Goal: Task Accomplishment & Management: Complete application form

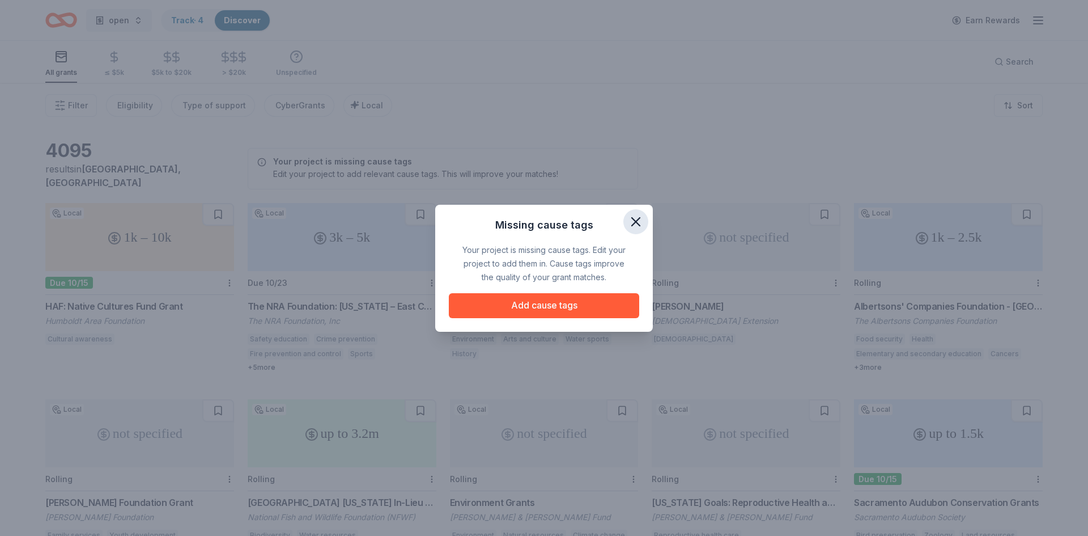
click at [635, 223] on icon "button" at bounding box center [636, 222] width 16 height 16
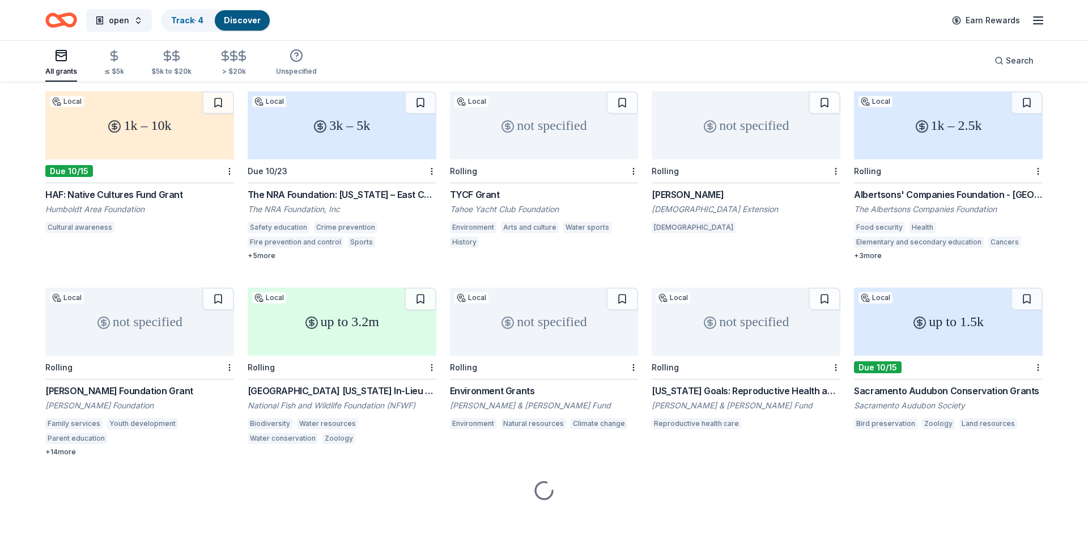
scroll to position [113, 0]
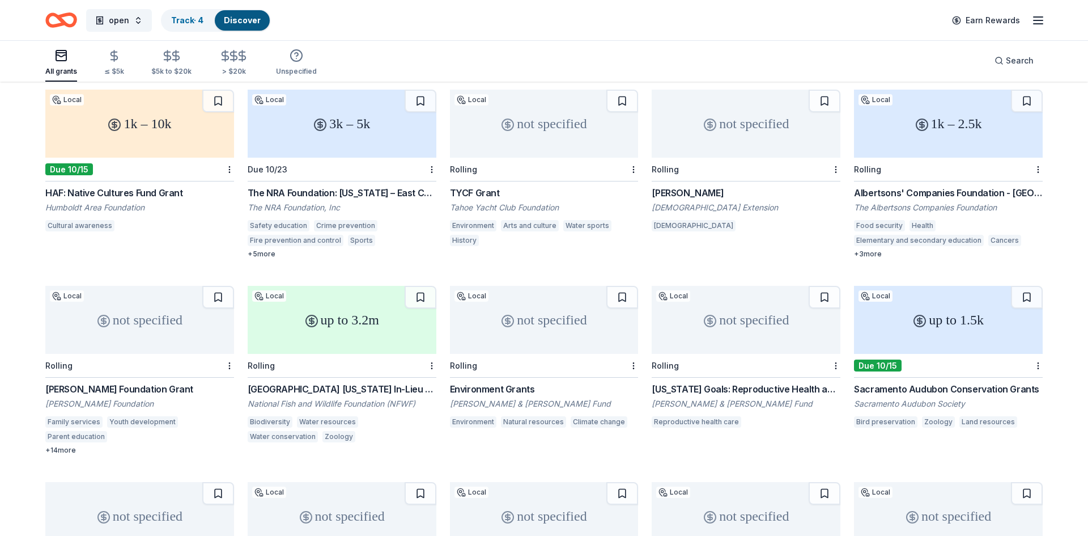
click at [146, 314] on div "not specified" at bounding box center [139, 320] width 189 height 68
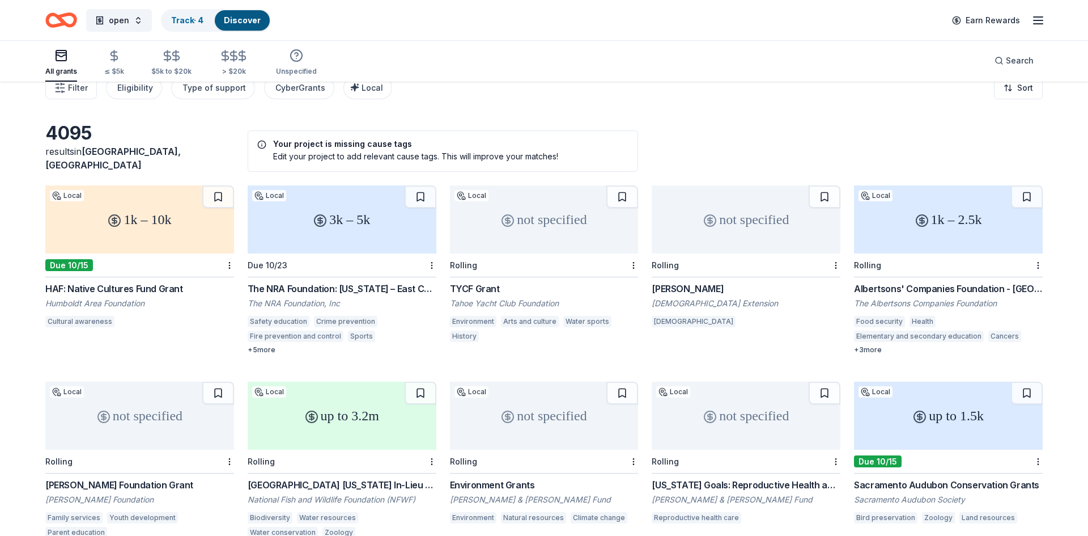
scroll to position [0, 0]
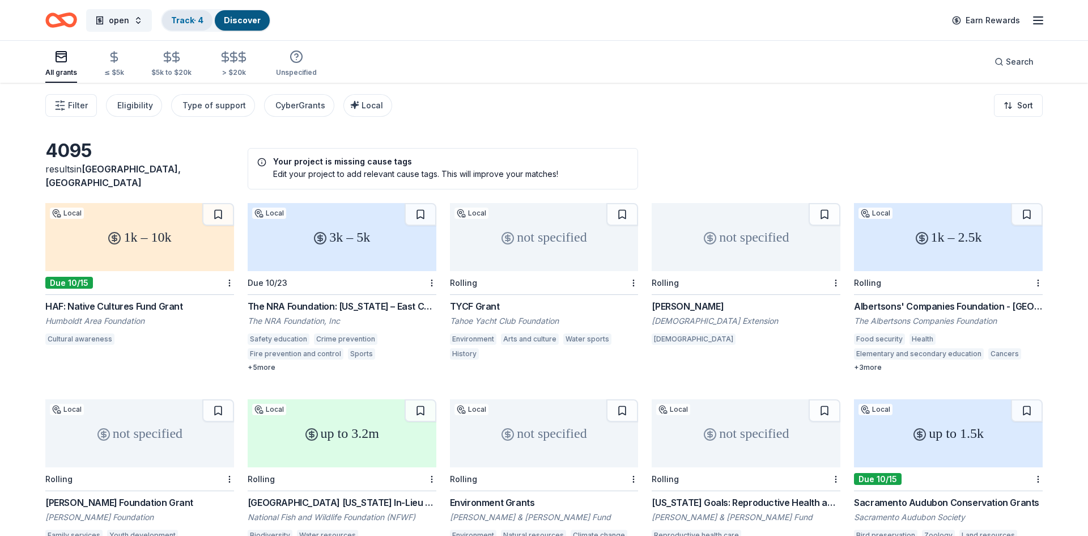
click at [197, 22] on link "Track · 4" at bounding box center [187, 20] width 32 height 10
click at [176, 23] on link "Track · 4" at bounding box center [187, 20] width 32 height 10
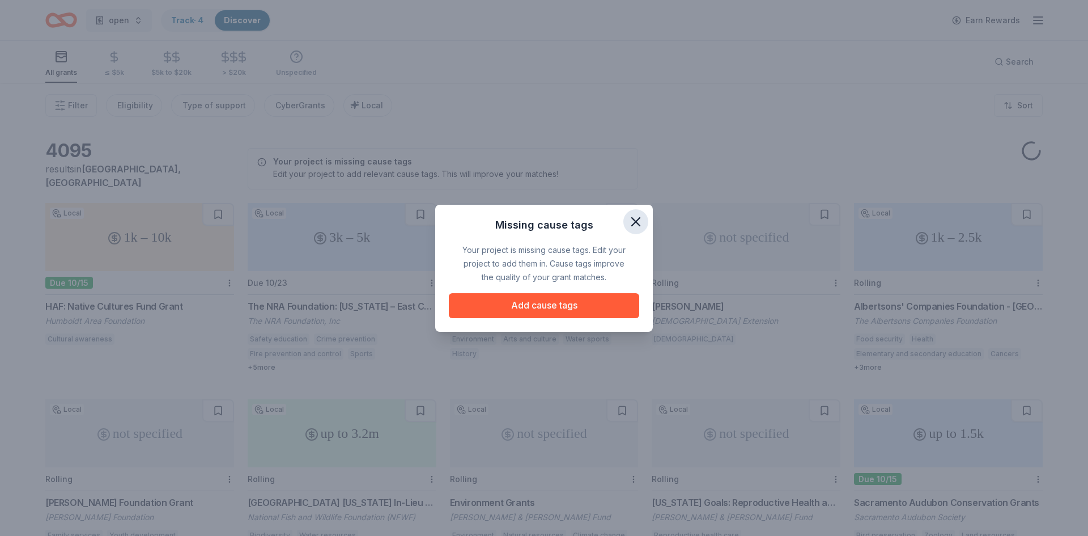
click at [633, 223] on icon "button" at bounding box center [636, 222] width 8 height 8
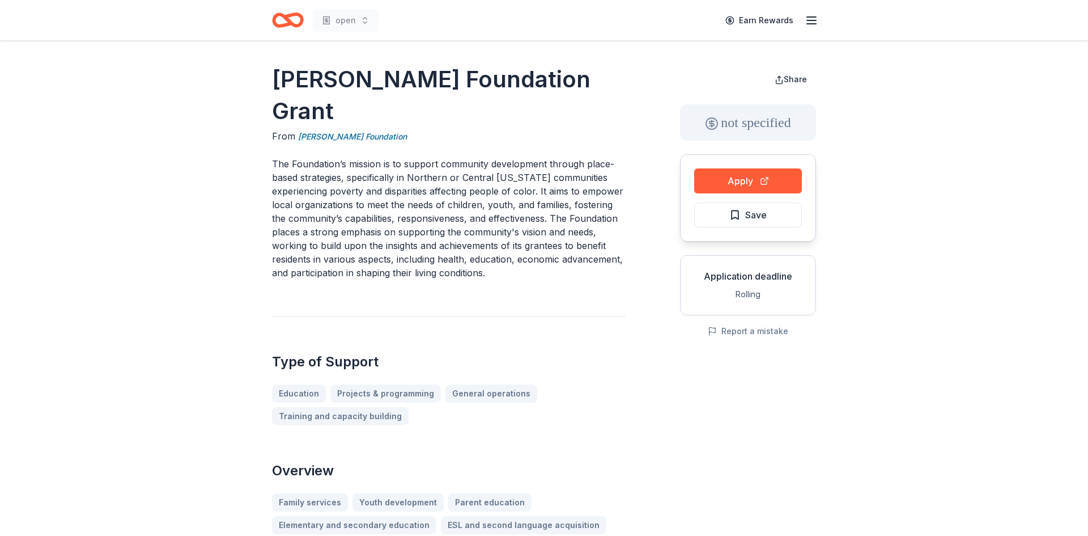
click at [725, 176] on button "Apply" at bounding box center [748, 180] width 108 height 25
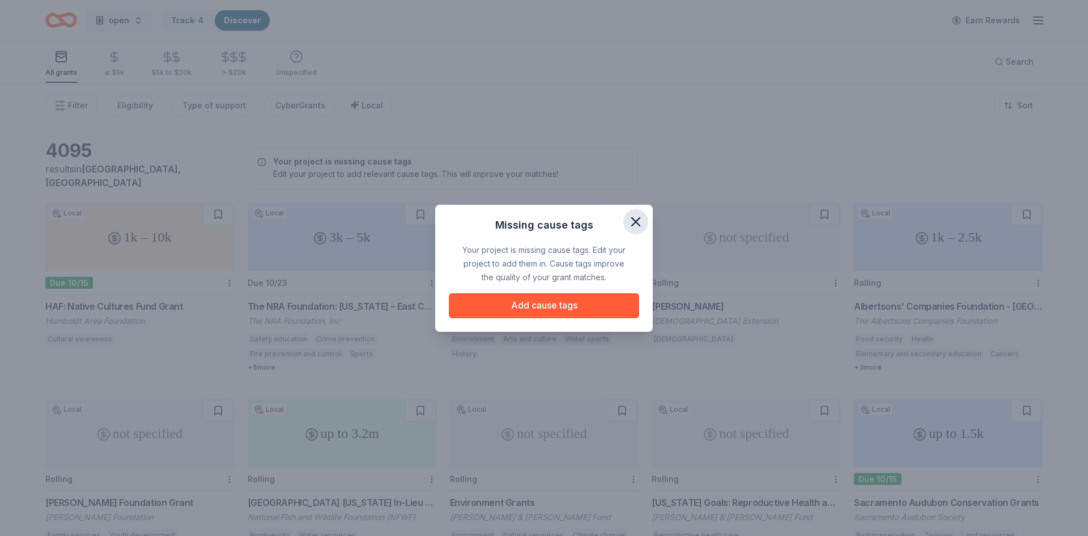
click at [632, 221] on icon "button" at bounding box center [636, 222] width 16 height 16
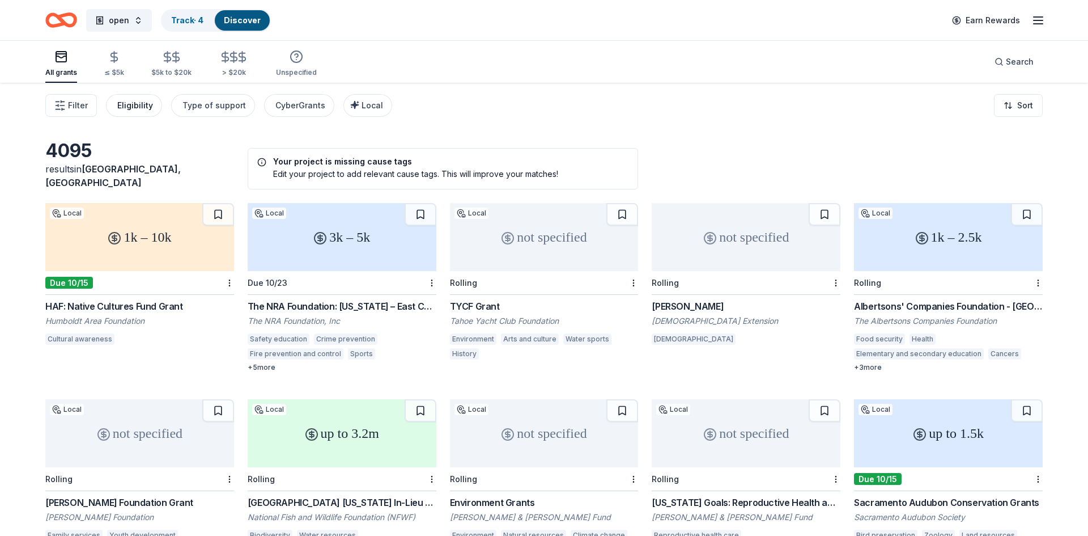
click at [143, 113] on button "Eligibility" at bounding box center [134, 105] width 56 height 23
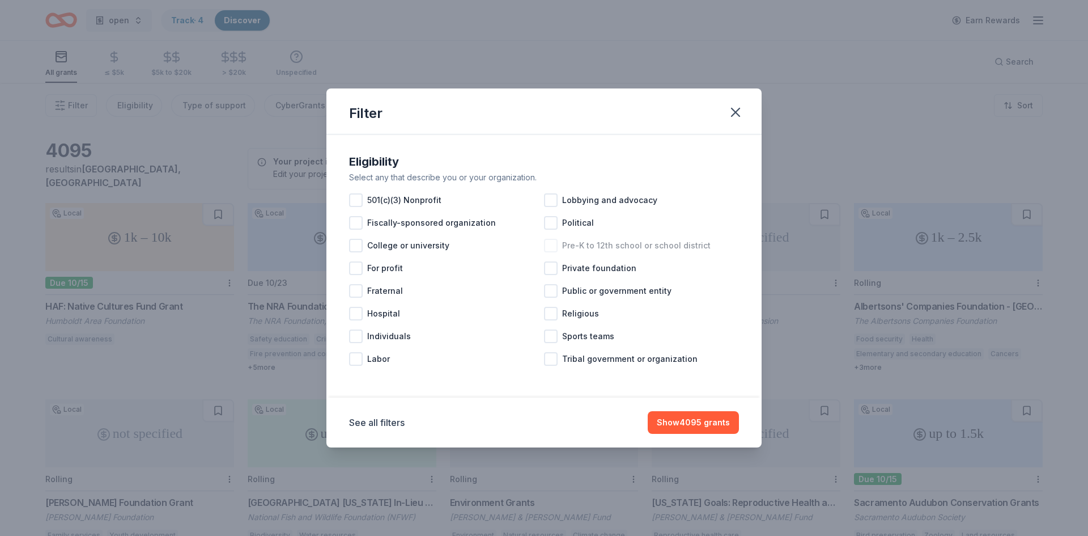
click at [598, 245] on span "Pre-K to 12th school or school district" at bounding box center [636, 246] width 149 height 14
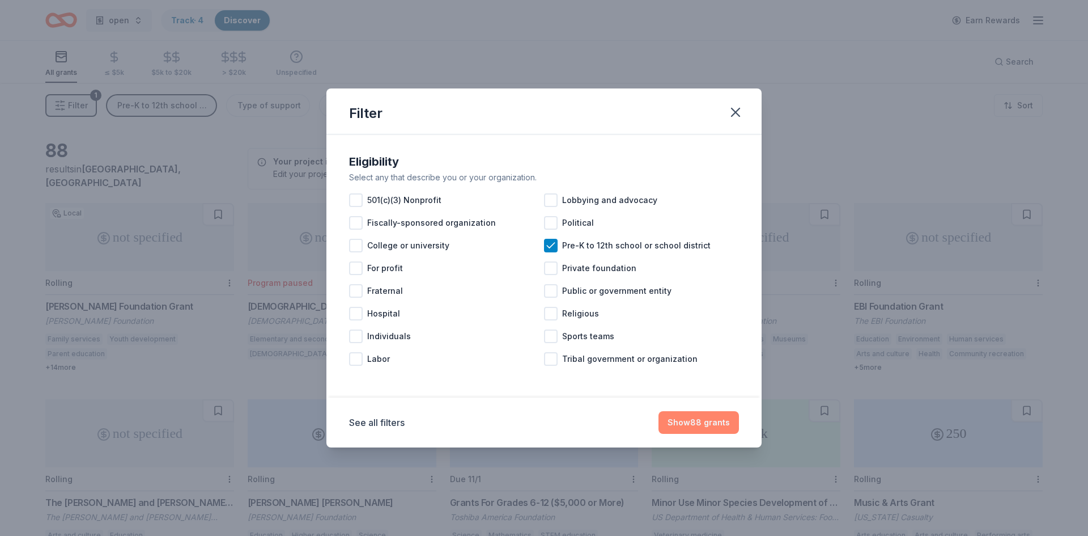
click at [700, 421] on button "Show 88 grants" at bounding box center [699, 422] width 80 height 23
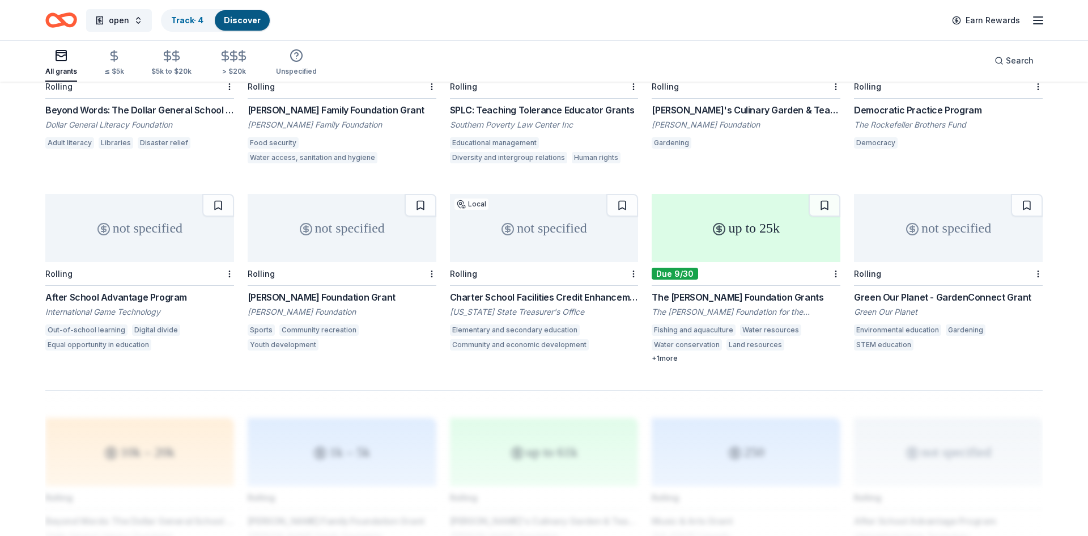
scroll to position [590, 0]
click at [66, 62] on icon "button" at bounding box center [61, 56] width 14 height 14
click at [69, 12] on icon "Home" at bounding box center [61, 20] width 32 height 27
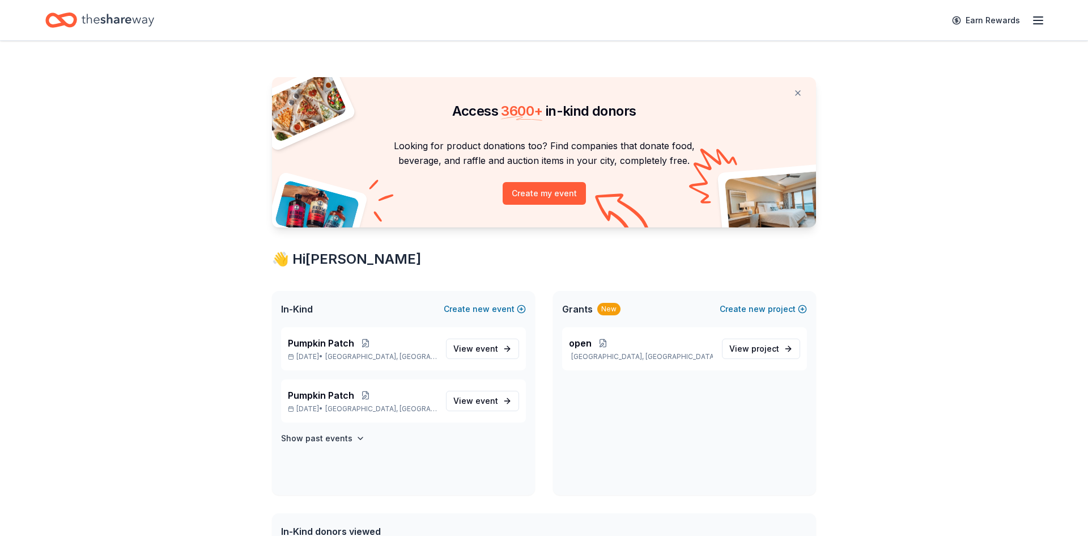
click at [138, 23] on icon "Home" at bounding box center [118, 20] width 73 height 12
click at [490, 350] on span "event" at bounding box center [487, 349] width 23 height 10
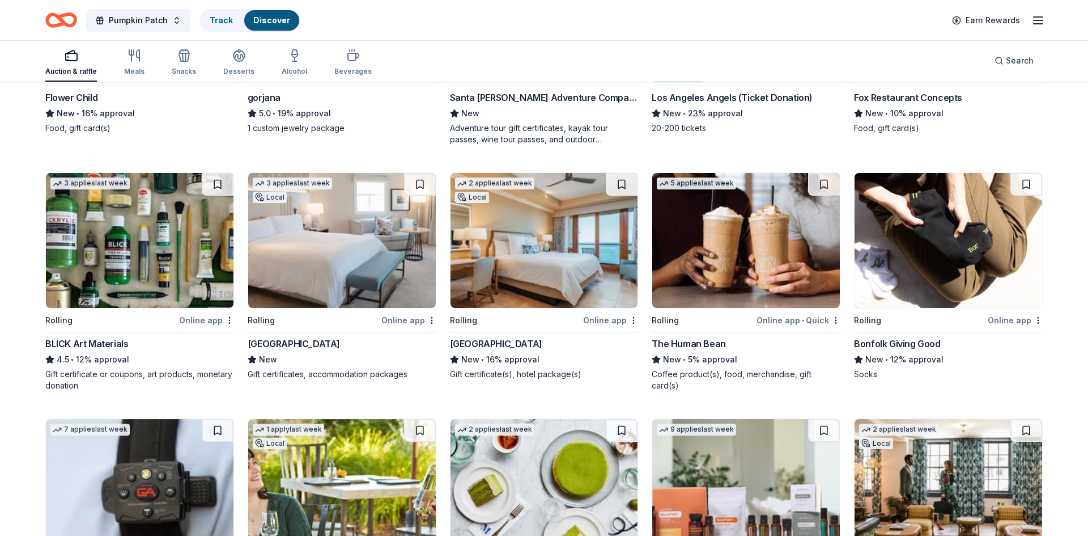
scroll to position [1530, 0]
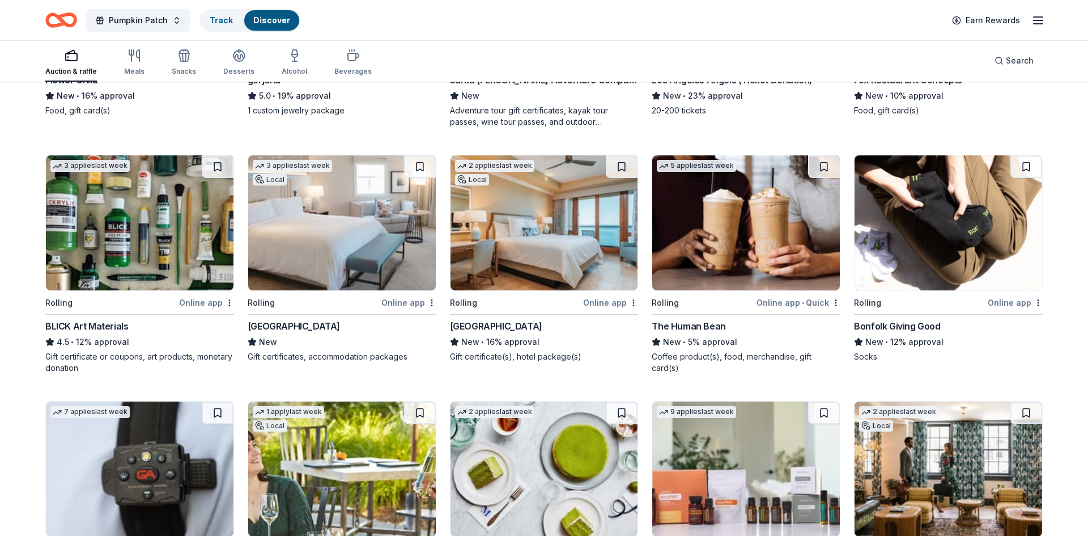
click at [575, 261] on img at bounding box center [545, 222] width 188 height 135
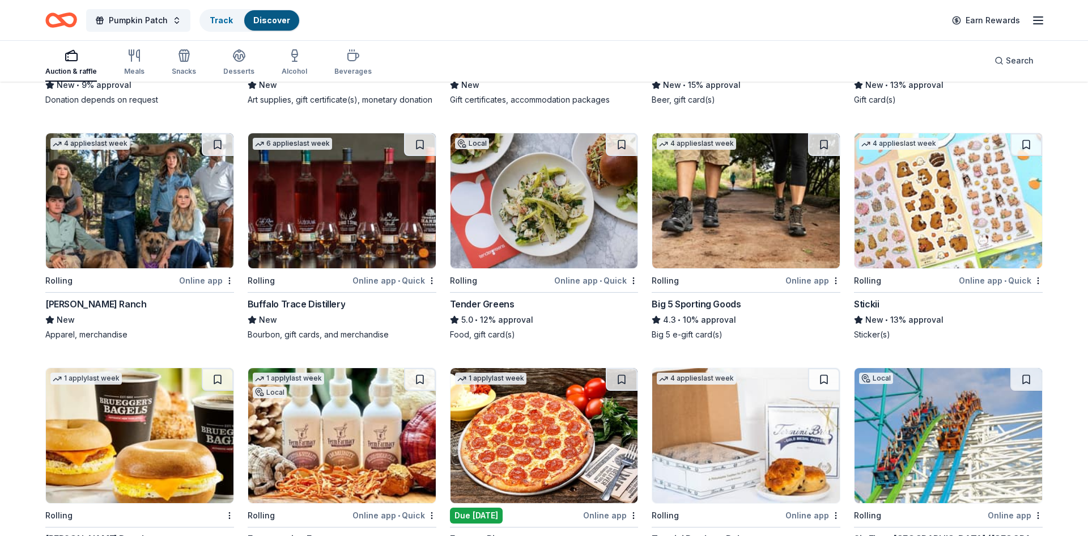
scroll to position [2525, 0]
click at [740, 193] on img at bounding box center [746, 200] width 188 height 135
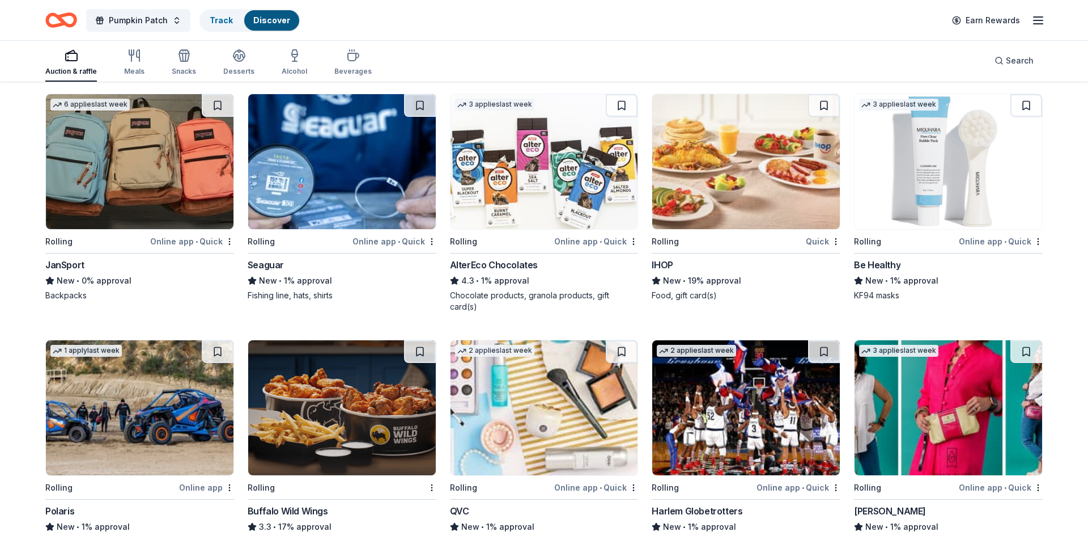
scroll to position [6383, 0]
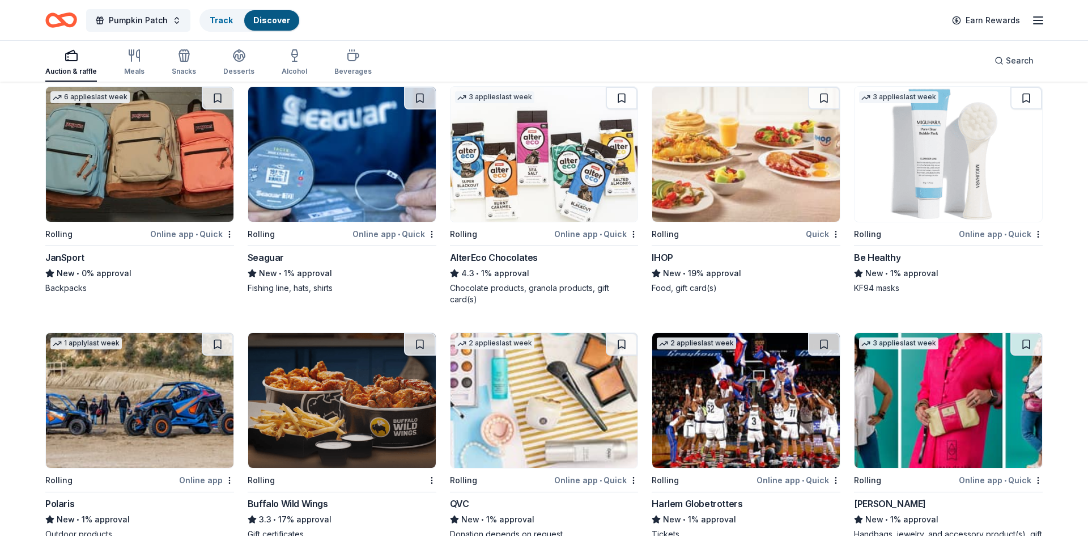
click at [168, 196] on img at bounding box center [140, 154] width 188 height 135
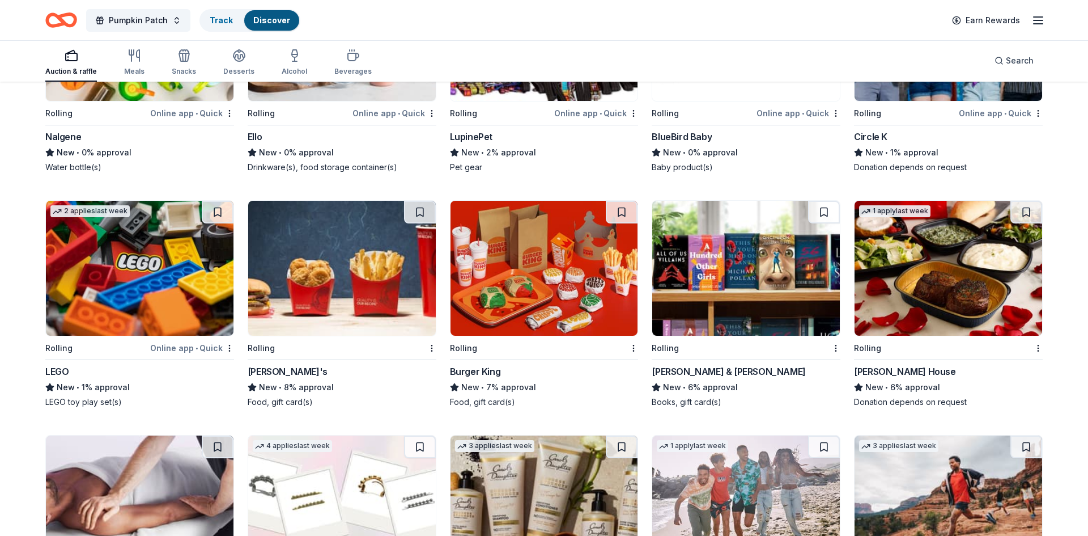
scroll to position [7495, 0]
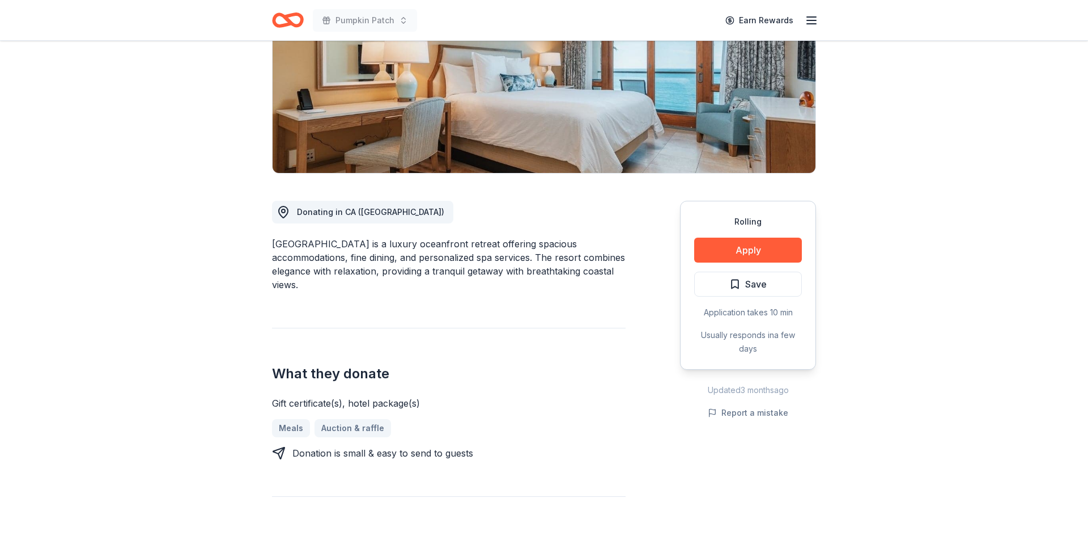
scroll to position [181, 0]
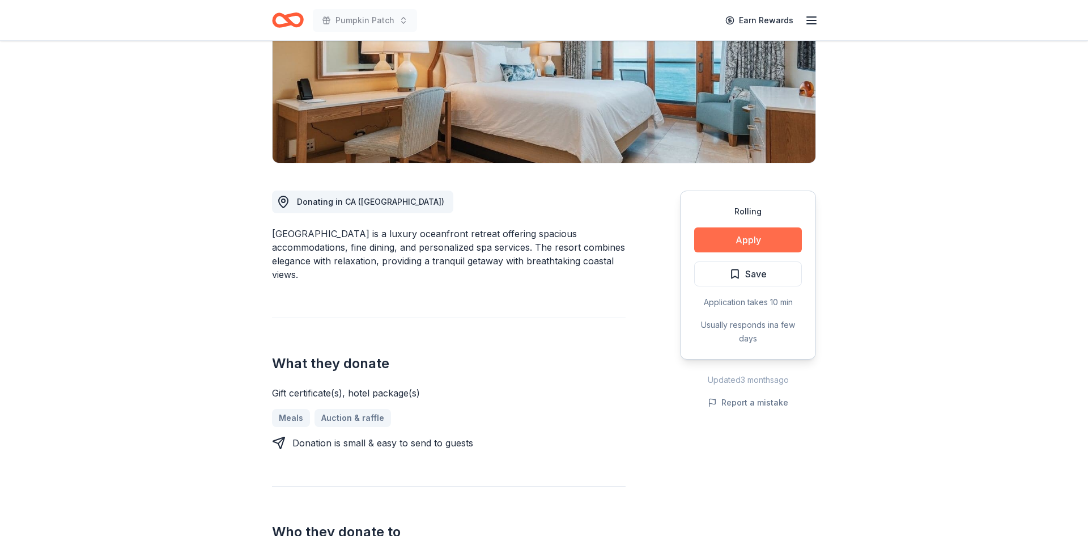
click at [735, 244] on button "Apply" at bounding box center [748, 239] width 108 height 25
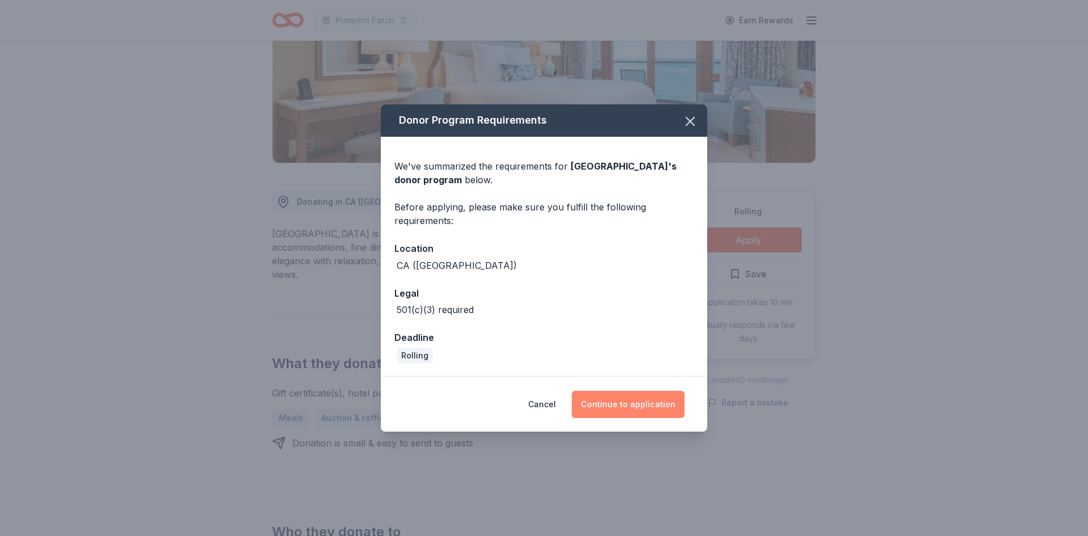
click at [642, 417] on button "Continue to application" at bounding box center [628, 404] width 113 height 27
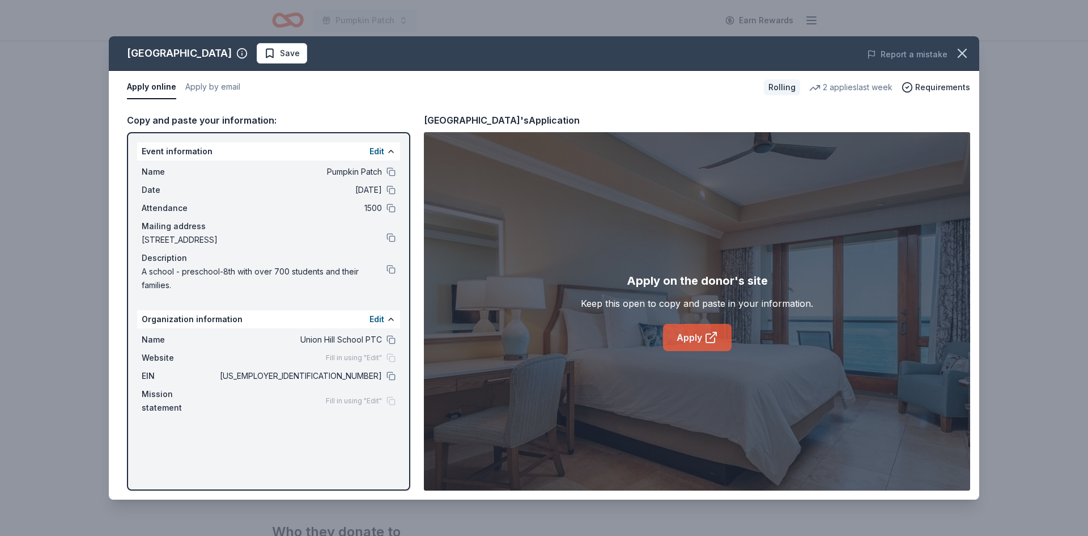
click at [714, 340] on icon at bounding box center [710, 338] width 9 height 9
click at [964, 57] on icon "button" at bounding box center [963, 53] width 16 height 16
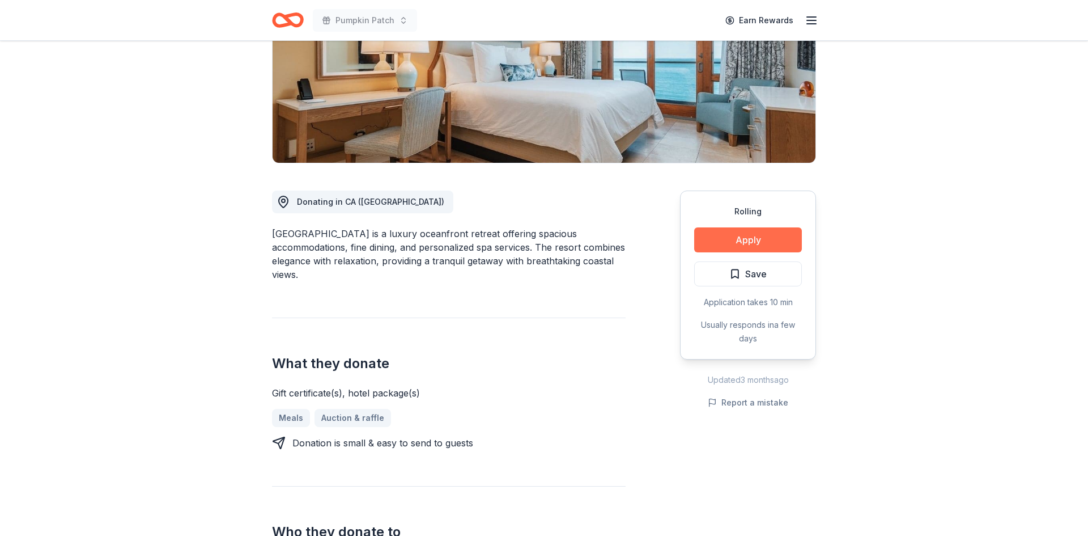
click at [753, 239] on button "Apply" at bounding box center [748, 239] width 108 height 25
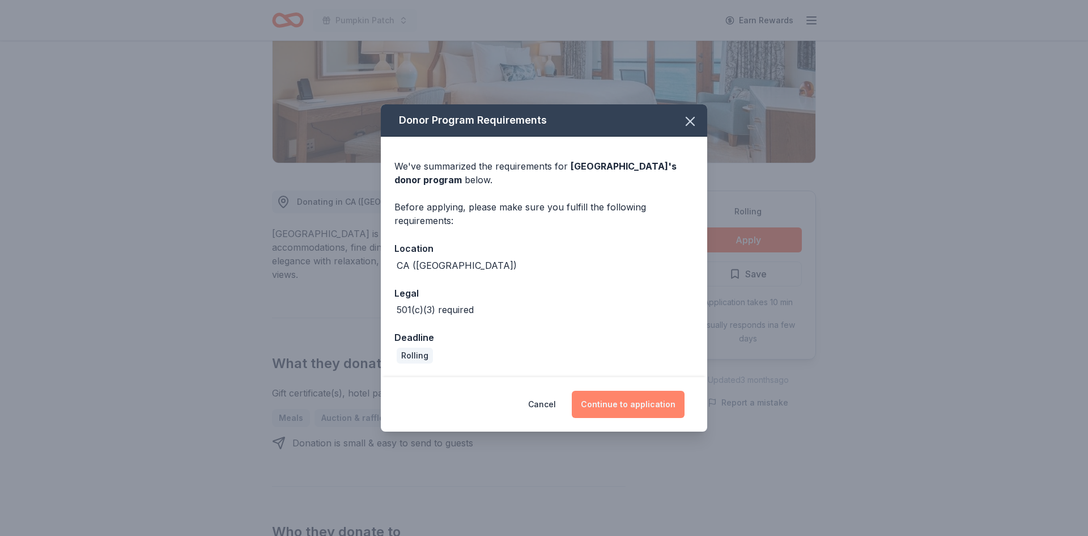
click at [625, 406] on button "Continue to application" at bounding box center [628, 404] width 113 height 27
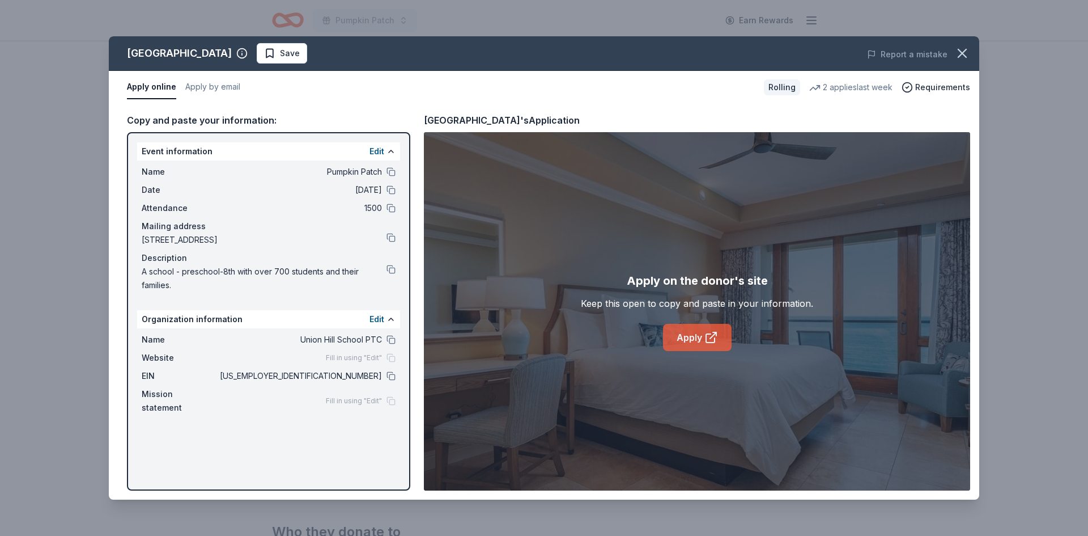
click at [694, 336] on link "Apply" at bounding box center [697, 337] width 69 height 27
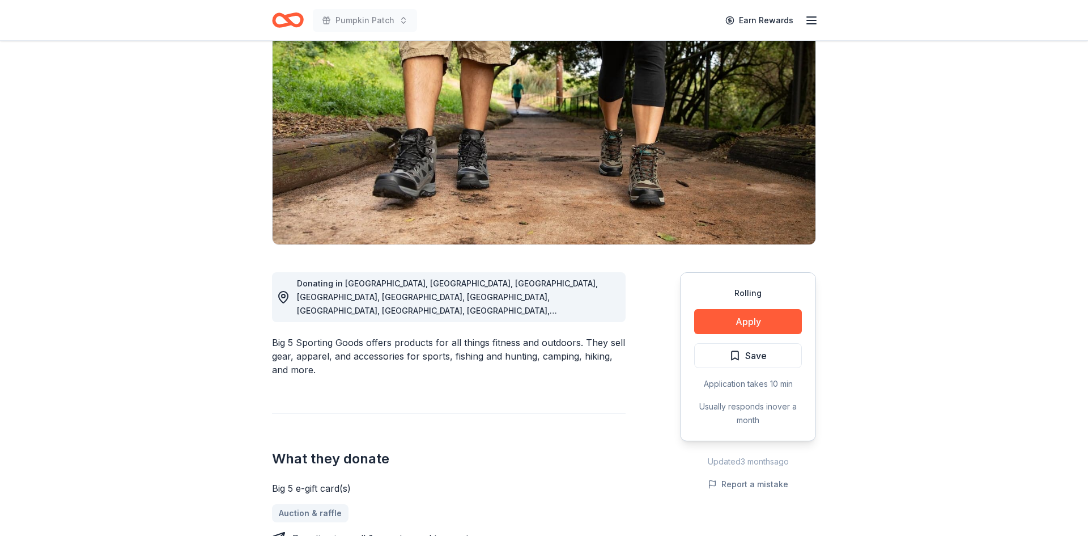
scroll to position [113, 0]
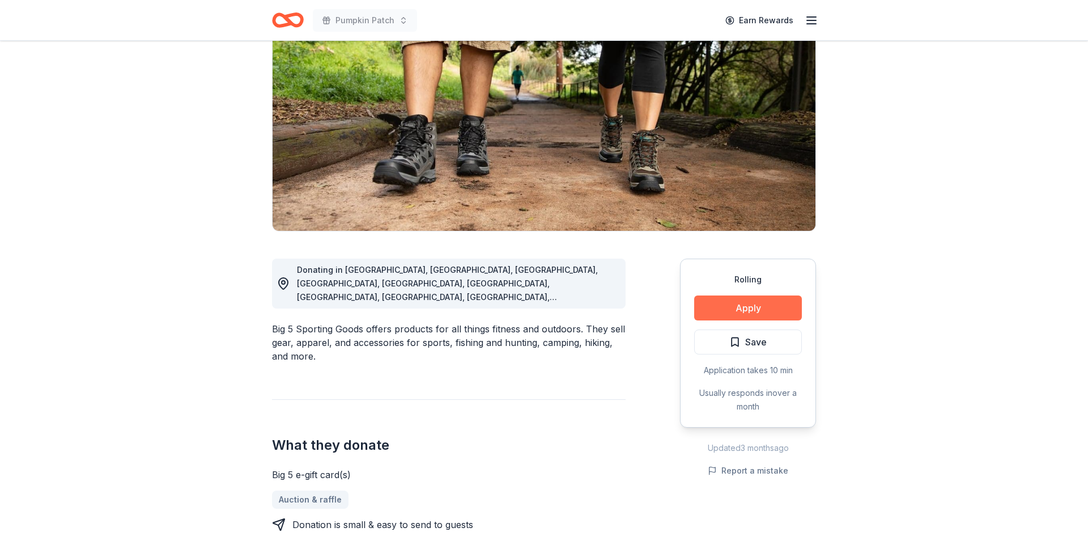
click at [747, 308] on button "Apply" at bounding box center [748, 307] width 108 height 25
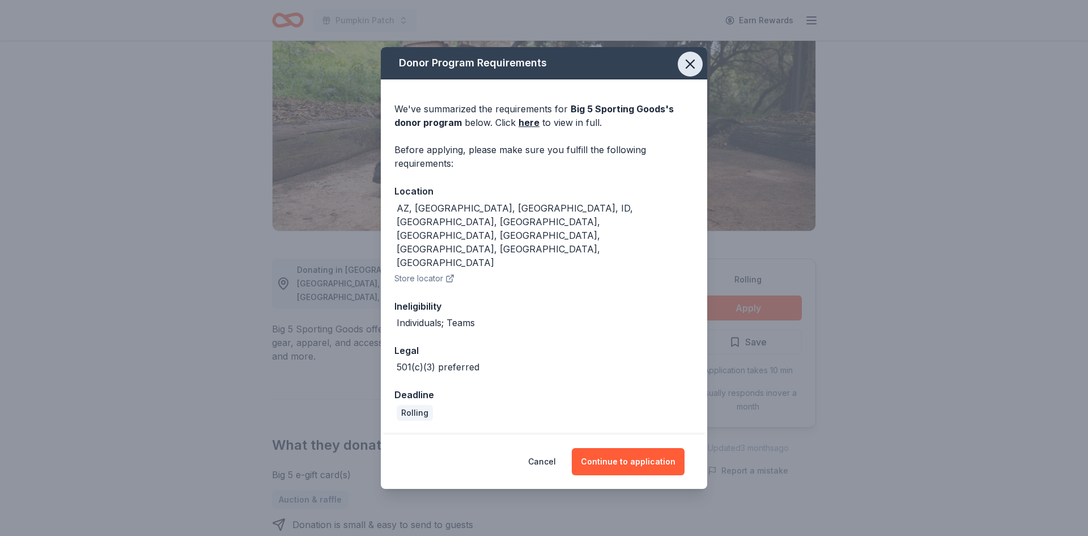
click at [693, 72] on icon "button" at bounding box center [691, 64] width 16 height 16
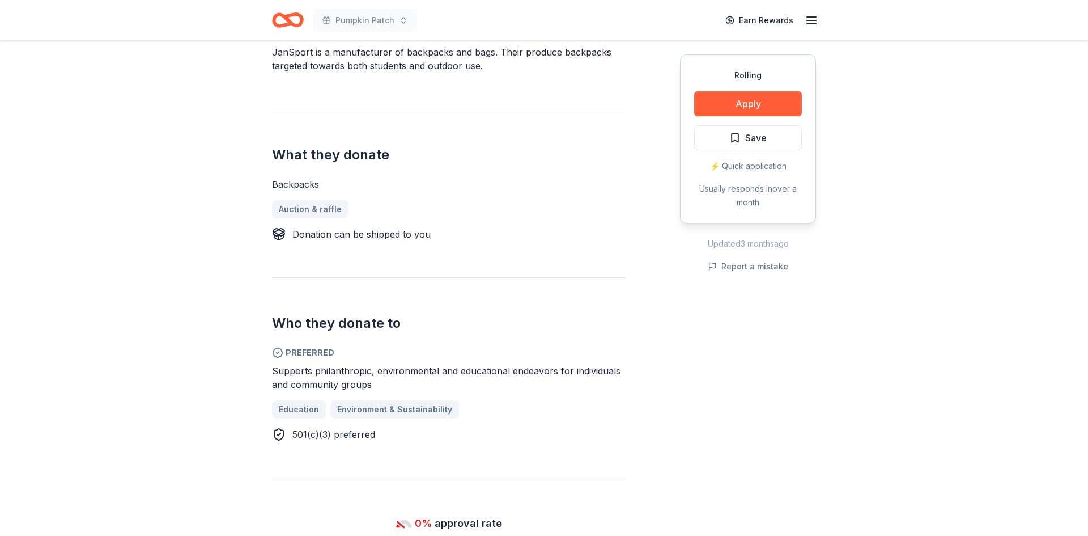
scroll to position [385, 0]
